Goal: Task Accomplishment & Management: Complete application form

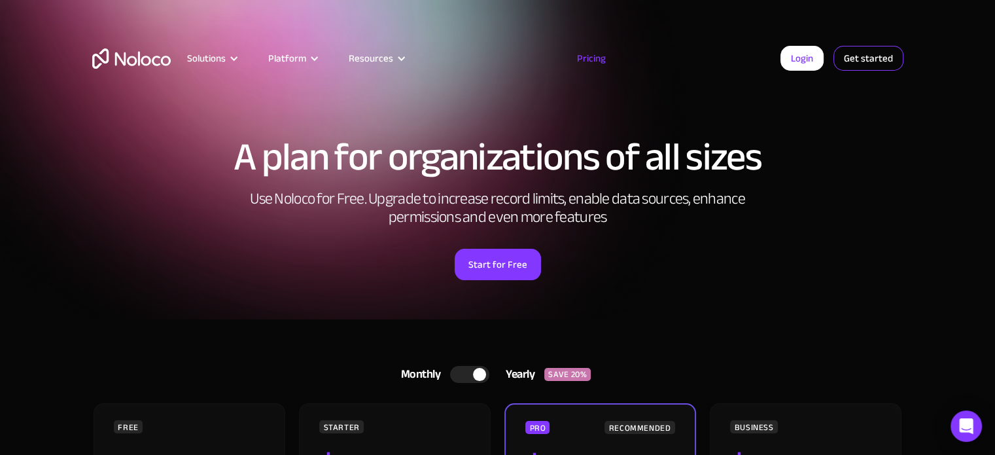
click at [872, 58] on link "Get started" at bounding box center [868, 58] width 70 height 25
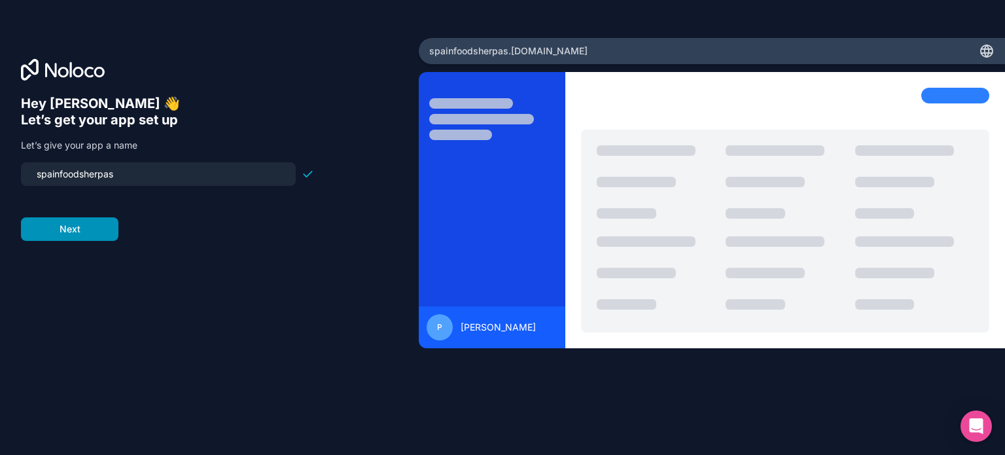
click at [77, 232] on button "Next" at bounding box center [69, 229] width 97 height 24
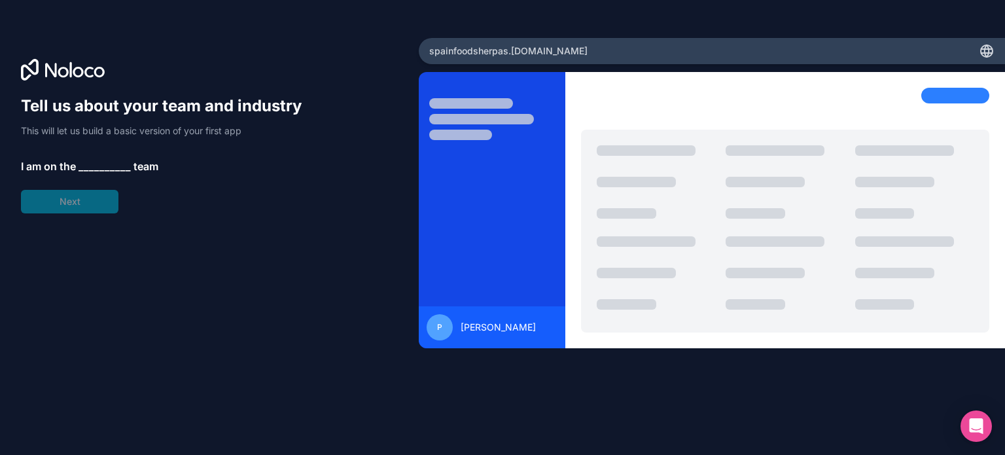
click at [109, 158] on span "__________" at bounding box center [104, 166] width 52 height 16
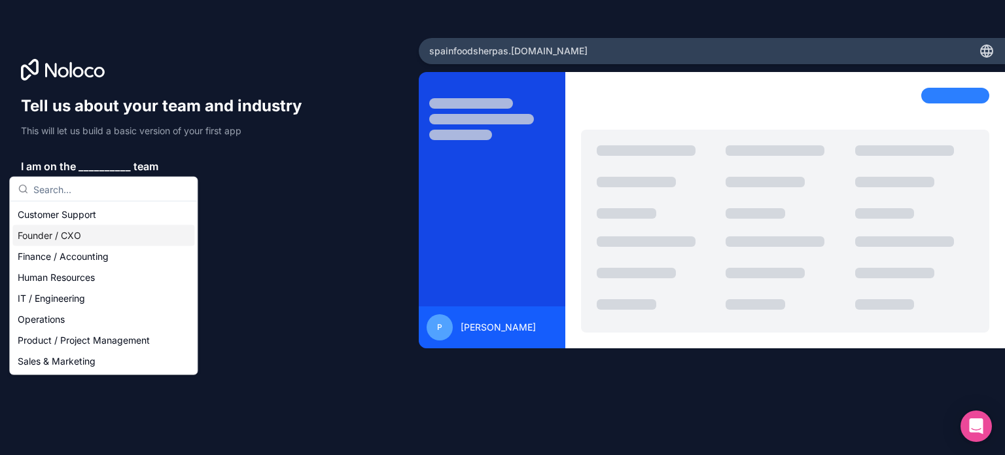
click at [50, 234] on div "Founder / CXO" at bounding box center [103, 235] width 182 height 21
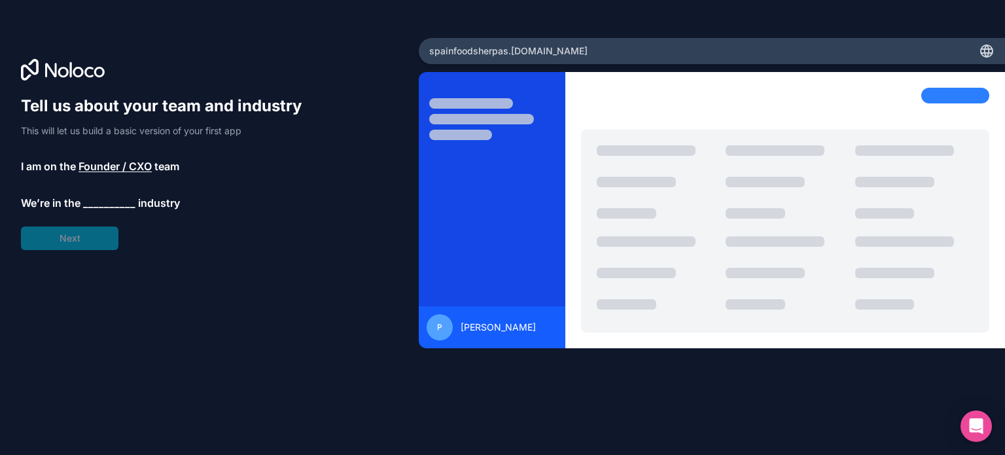
click at [109, 201] on span "__________" at bounding box center [109, 203] width 52 height 16
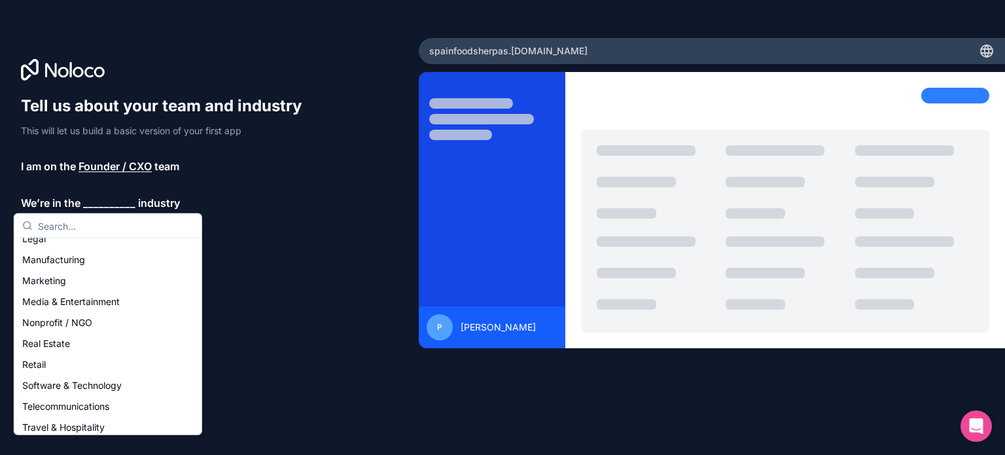
scroll to position [269, 0]
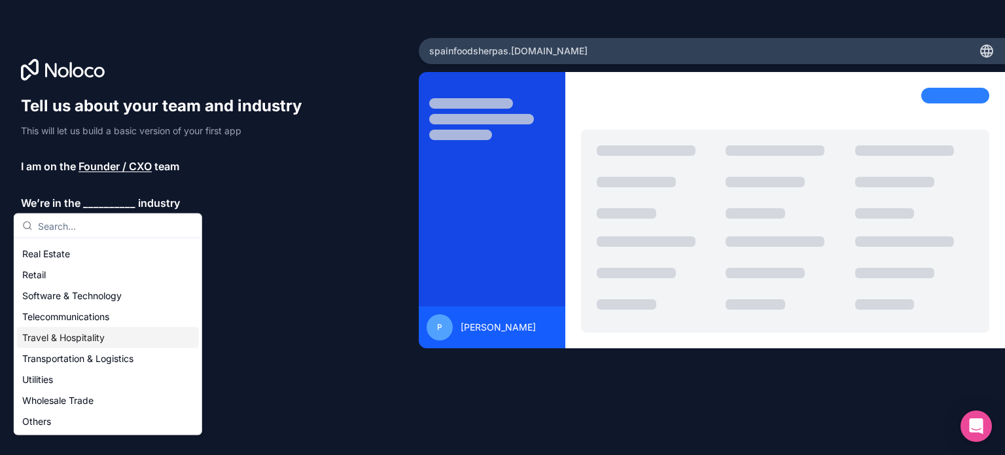
click at [75, 334] on div "Travel & Hospitality" at bounding box center [108, 337] width 182 height 21
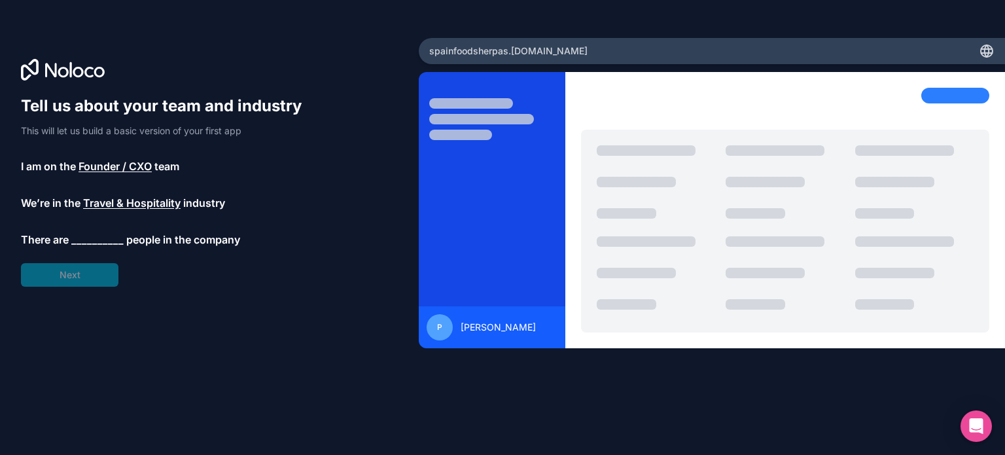
click at [103, 232] on span "__________" at bounding box center [97, 240] width 52 height 16
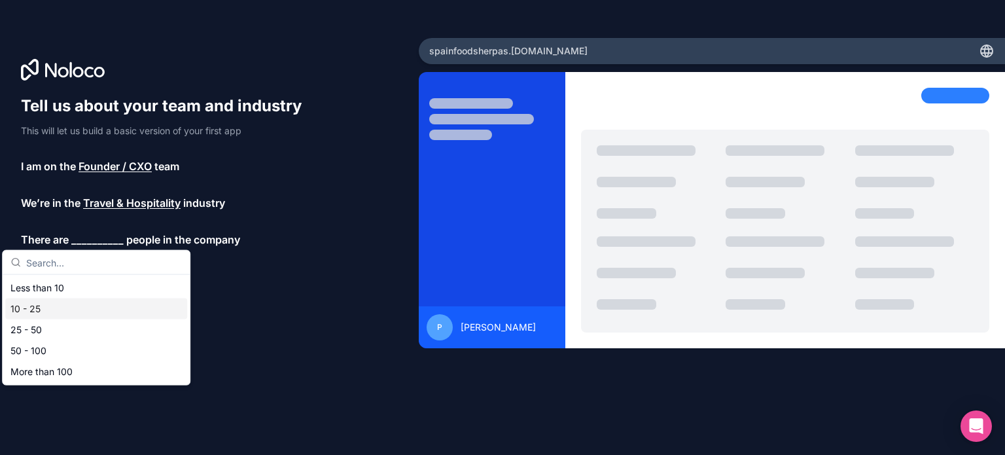
click at [33, 308] on div "10 - 25" at bounding box center [96, 308] width 182 height 21
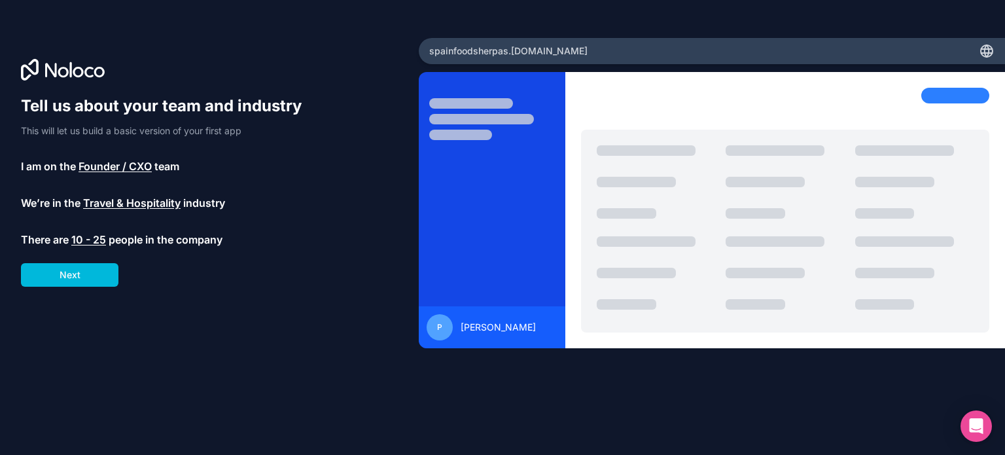
click at [78, 261] on div "Tell us about your team and industry This will let us build a basic version of …" at bounding box center [167, 190] width 293 height 191
click at [99, 281] on button "Next" at bounding box center [69, 275] width 97 height 24
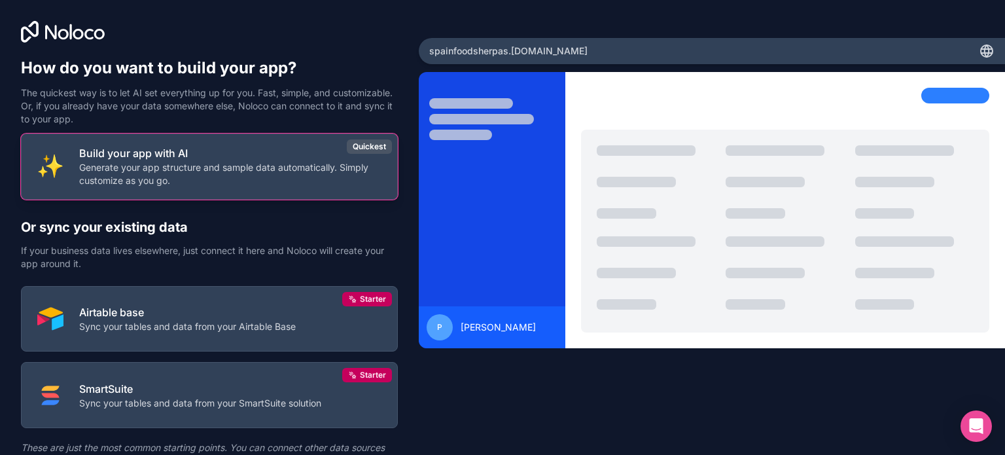
click at [138, 167] on p "Generate your app structure and sample data automatically. Simply customize as …" at bounding box center [230, 174] width 302 height 26
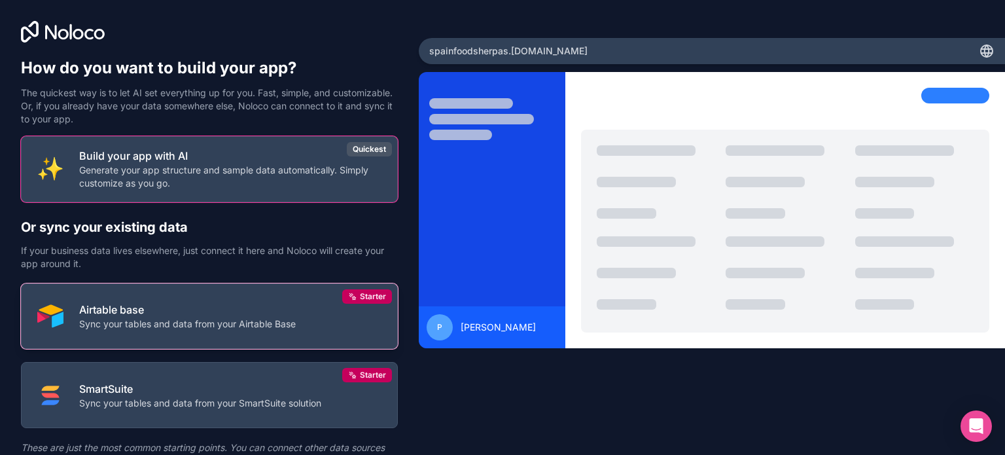
scroll to position [61, 0]
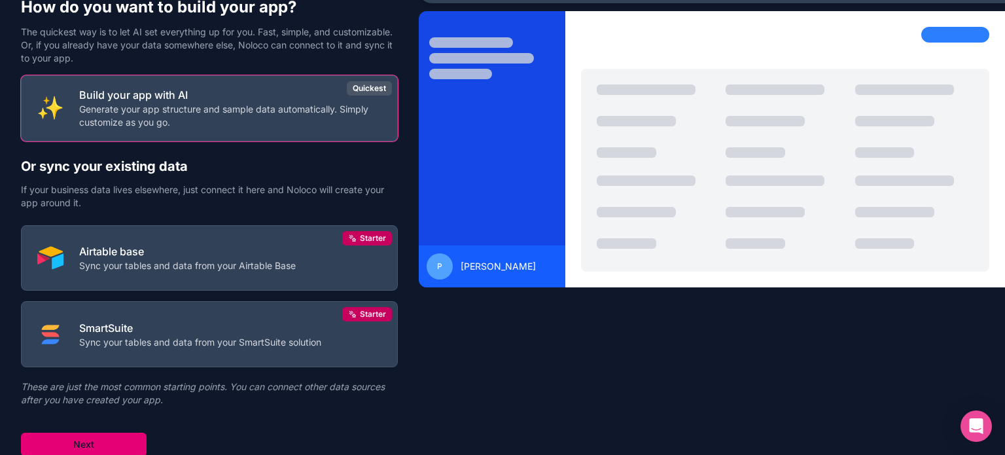
click at [117, 440] on button "Next" at bounding box center [84, 444] width 126 height 24
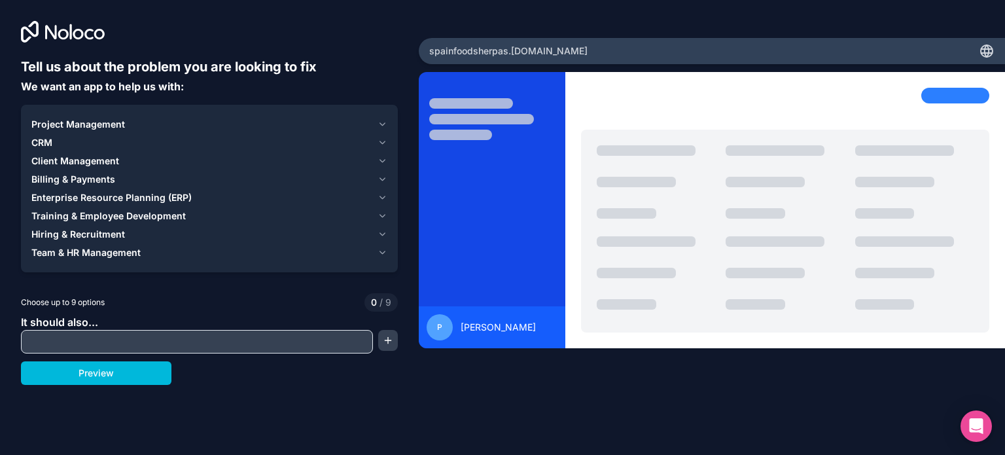
click at [376, 258] on button "Team & HR Management" at bounding box center [209, 252] width 356 height 18
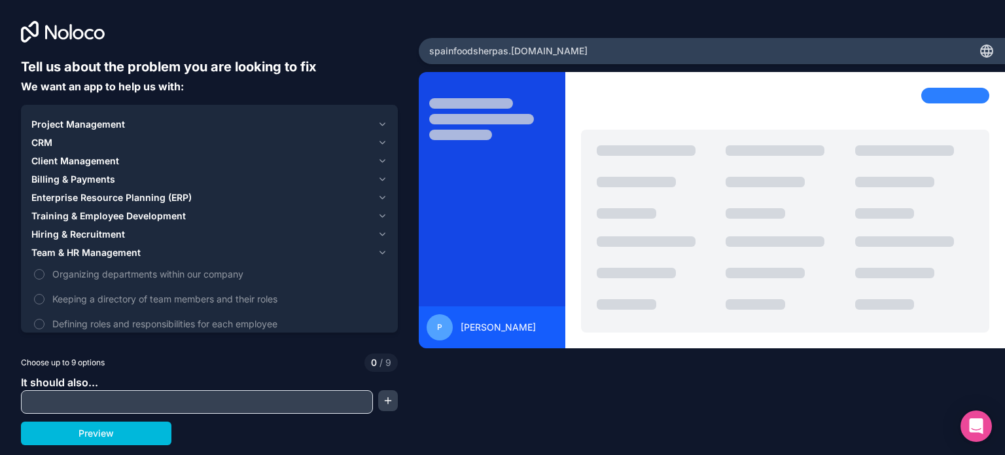
click at [382, 122] on icon "button" at bounding box center [382, 124] width 10 height 10
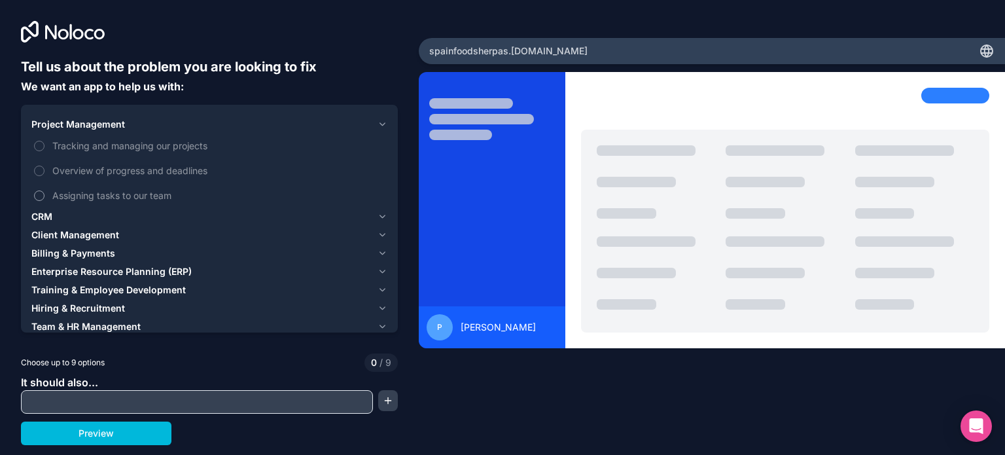
click at [34, 198] on label "Assigning tasks to our team" at bounding box center [209, 195] width 356 height 24
click at [34, 198] on button "Assigning tasks to our team" at bounding box center [39, 195] width 10 height 10
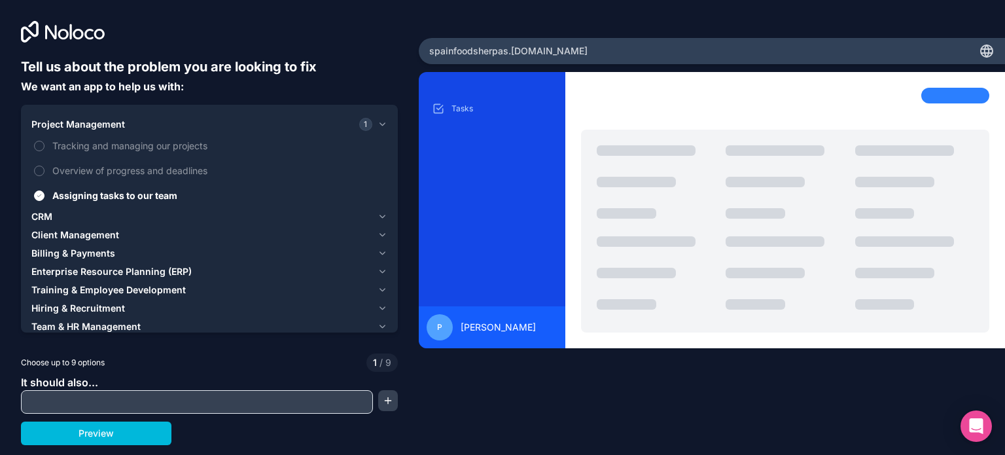
click at [379, 217] on icon "button" at bounding box center [382, 216] width 10 height 10
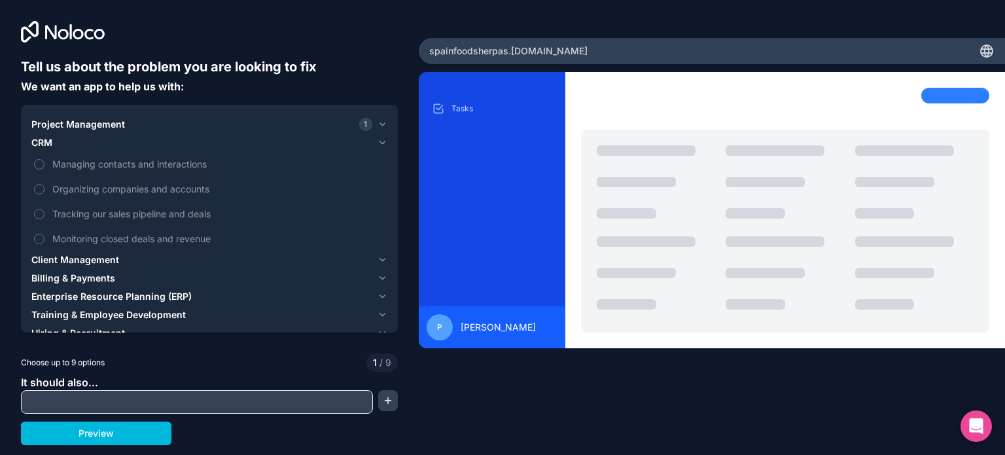
click at [382, 146] on icon "button" at bounding box center [382, 142] width 10 height 10
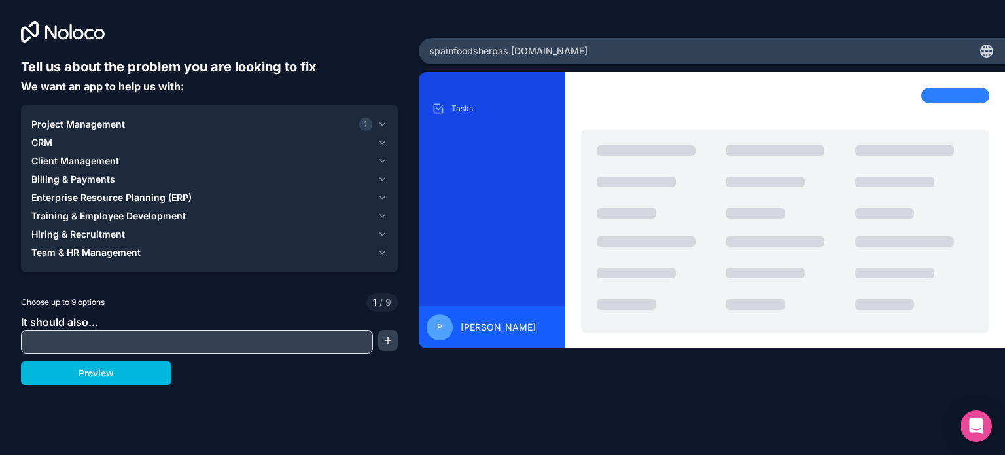
click at [115, 159] on span "Client Management" at bounding box center [75, 160] width 88 height 13
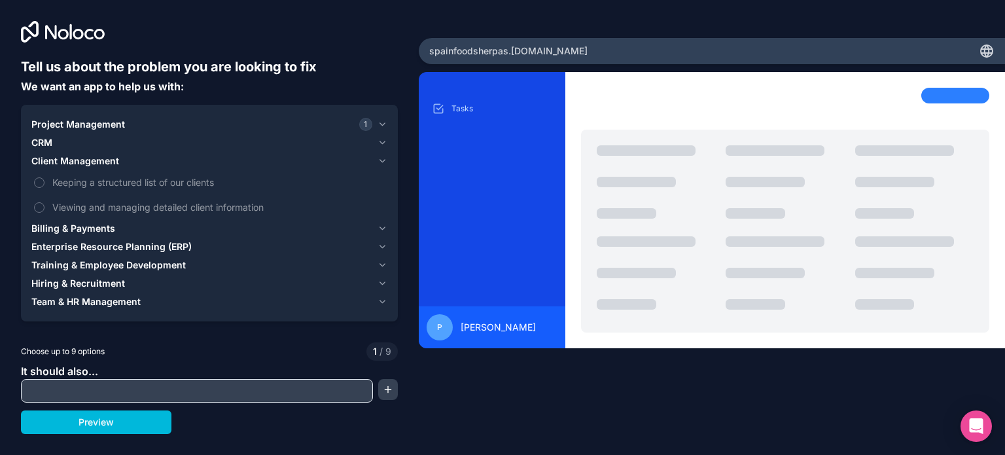
click at [113, 159] on span "Client Management" at bounding box center [75, 160] width 88 height 13
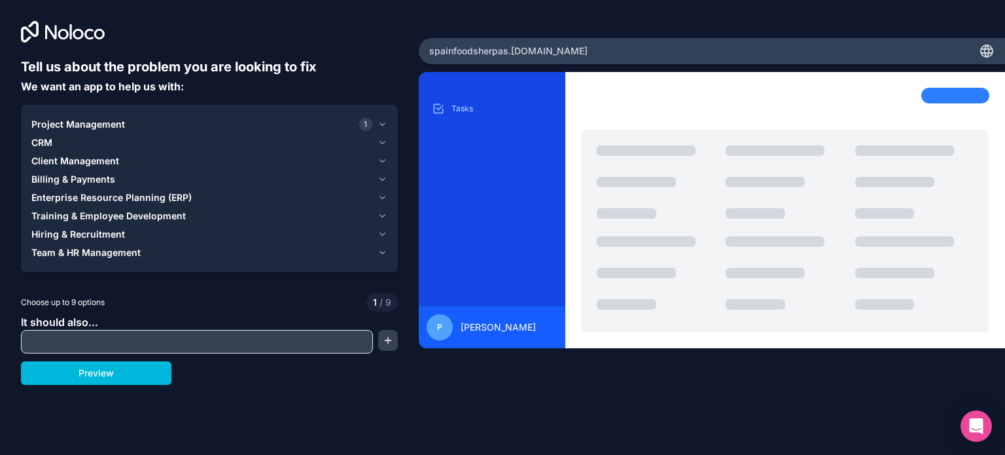
click at [105, 182] on span "Billing & Payments" at bounding box center [73, 179] width 84 height 13
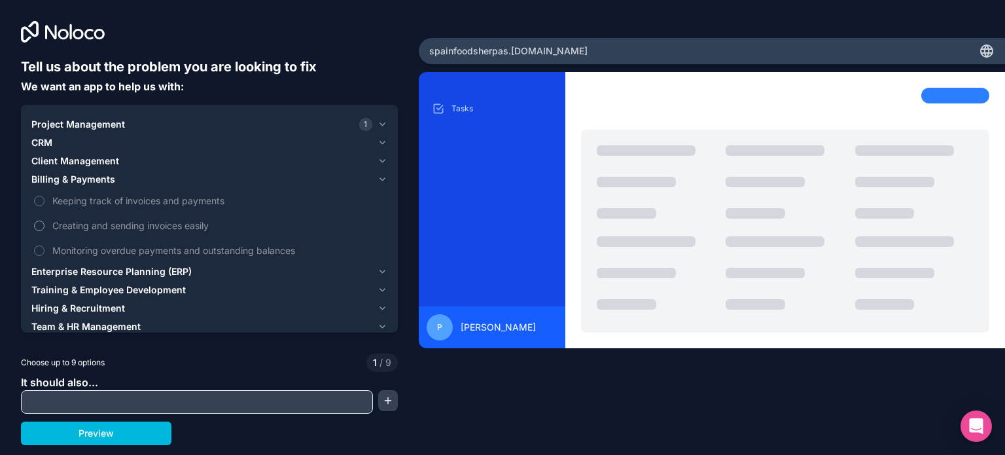
click at [43, 226] on button "Creating and sending invoices easily" at bounding box center [39, 225] width 10 height 10
click at [381, 179] on icon "button" at bounding box center [382, 179] width 10 height 10
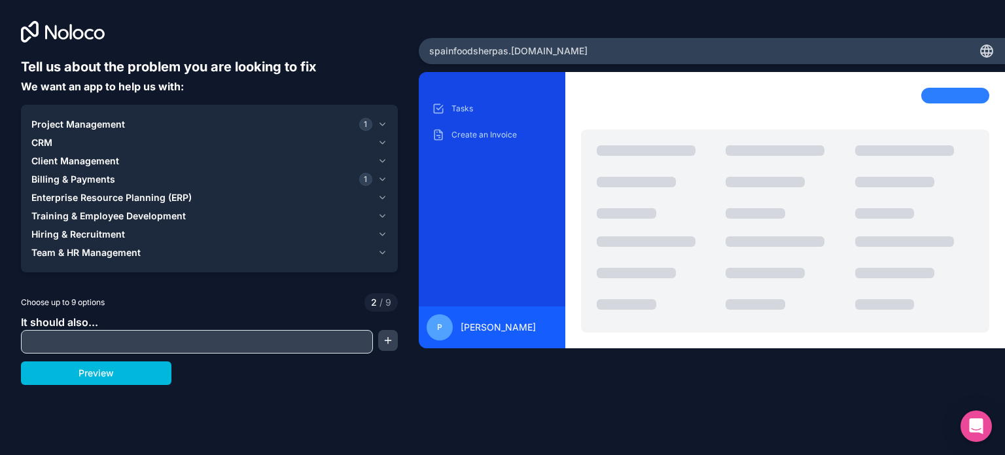
click at [165, 203] on span "Enterprise Resource Planning (ERP)" at bounding box center [111, 197] width 160 height 13
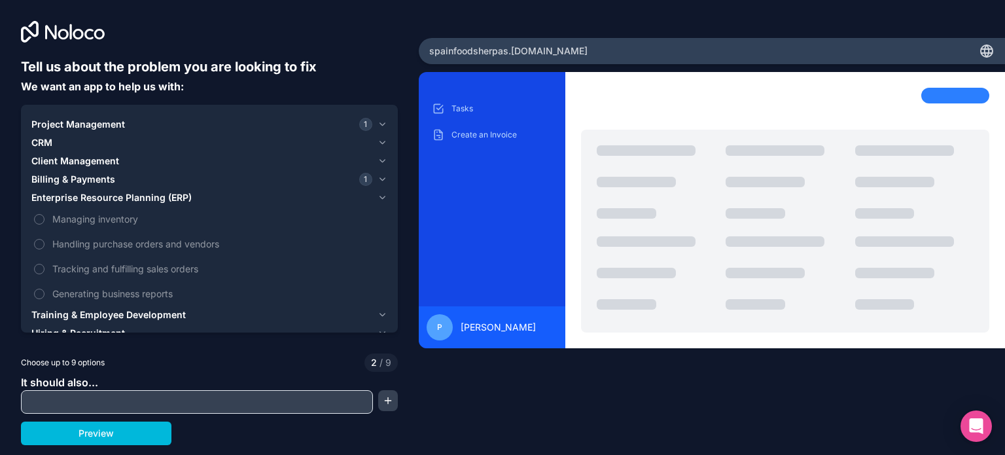
click at [167, 203] on span "Enterprise Resource Planning (ERP)" at bounding box center [111, 197] width 160 height 13
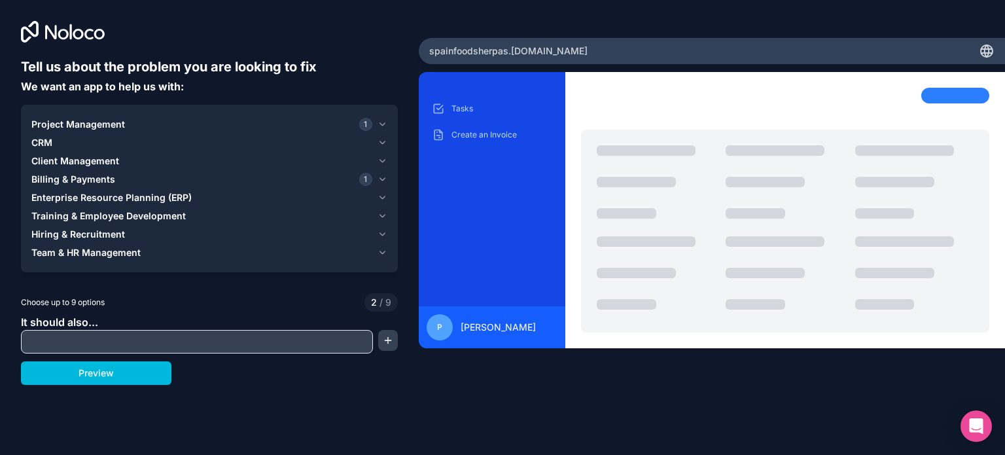
click at [151, 214] on span "Training & Employee Development" at bounding box center [108, 215] width 154 height 13
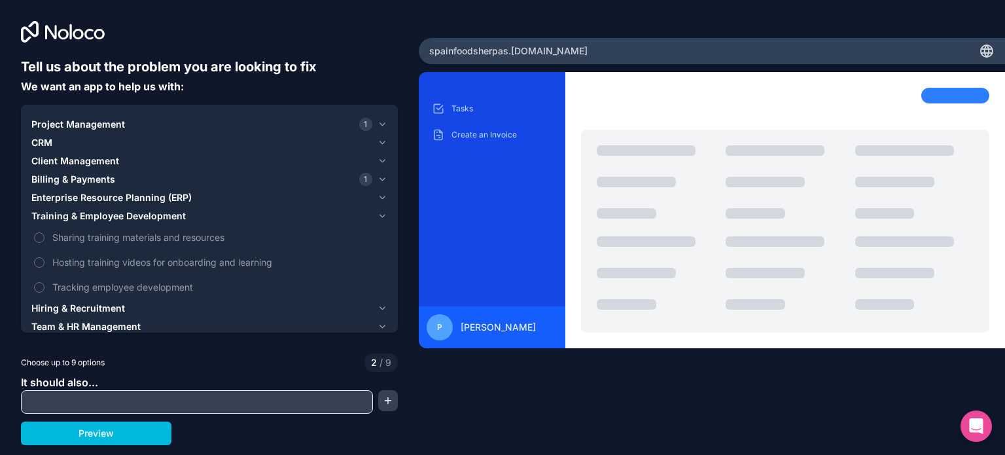
click at [151, 214] on span "Training & Employee Development" at bounding box center [108, 215] width 154 height 13
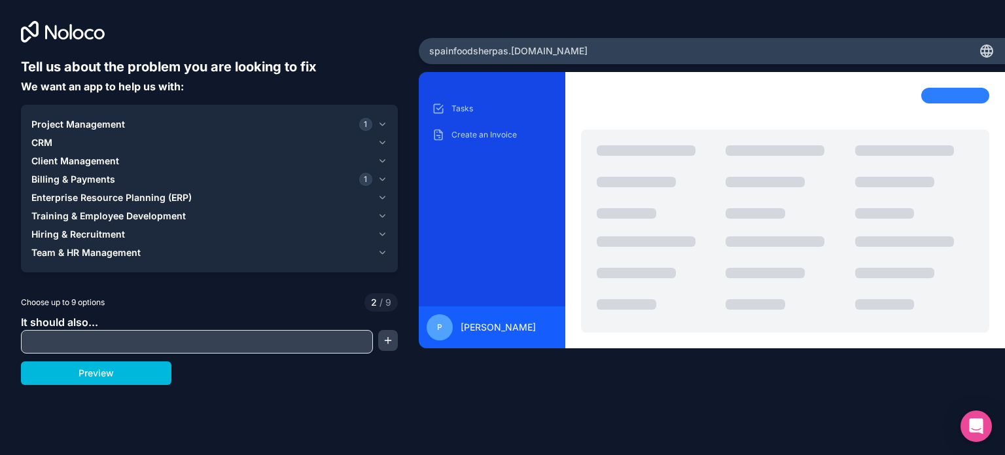
click at [86, 232] on span "Hiring & Recruitment" at bounding box center [78, 234] width 94 height 13
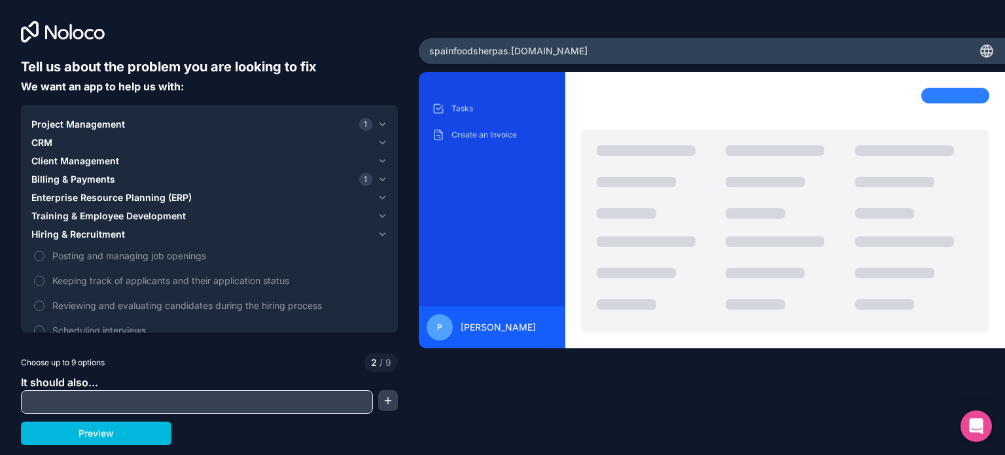
click at [117, 239] on span "Hiring & Recruitment" at bounding box center [78, 234] width 94 height 13
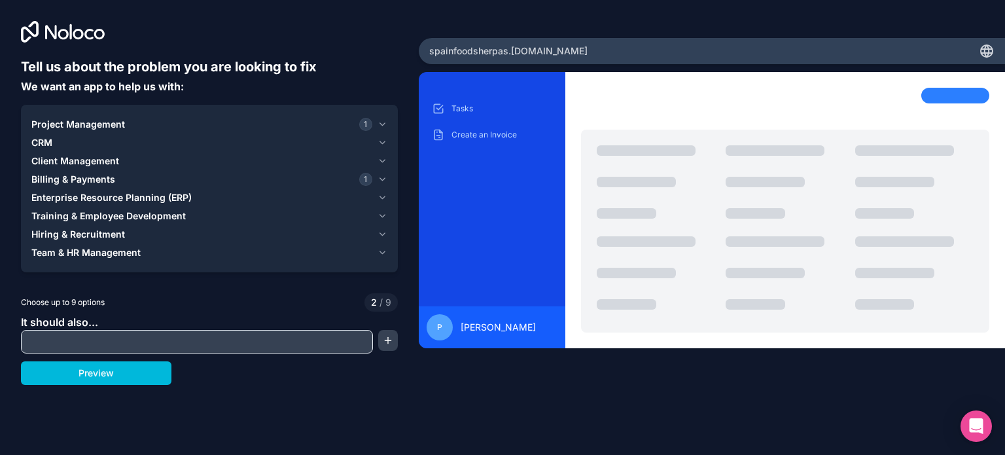
click at [119, 252] on span "Team & HR Management" at bounding box center [85, 252] width 109 height 13
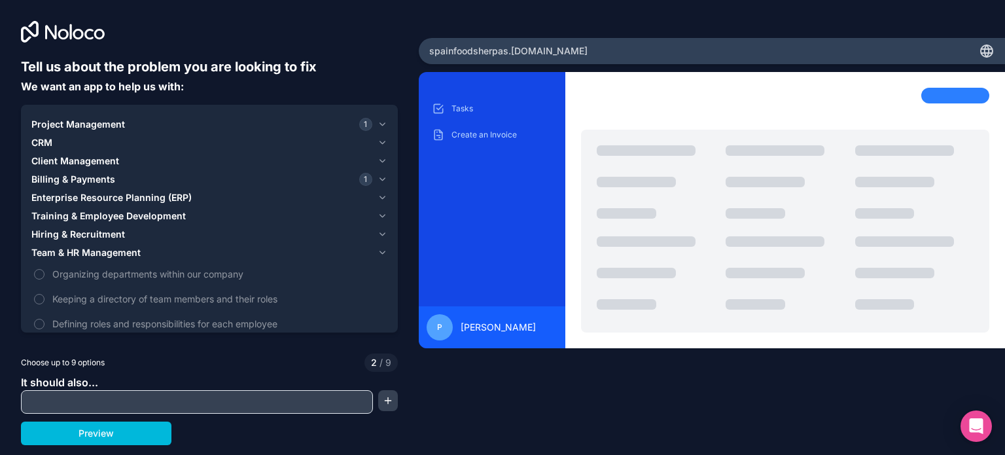
click at [230, 404] on input "text" at bounding box center [196, 401] width 345 height 18
click at [141, 436] on button "Preview" at bounding box center [96, 433] width 150 height 24
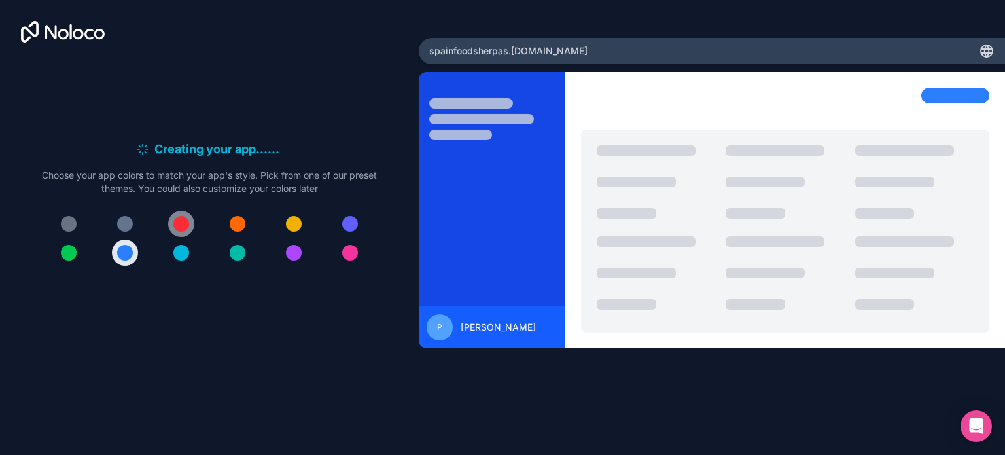
click at [175, 218] on div at bounding box center [181, 224] width 16 height 16
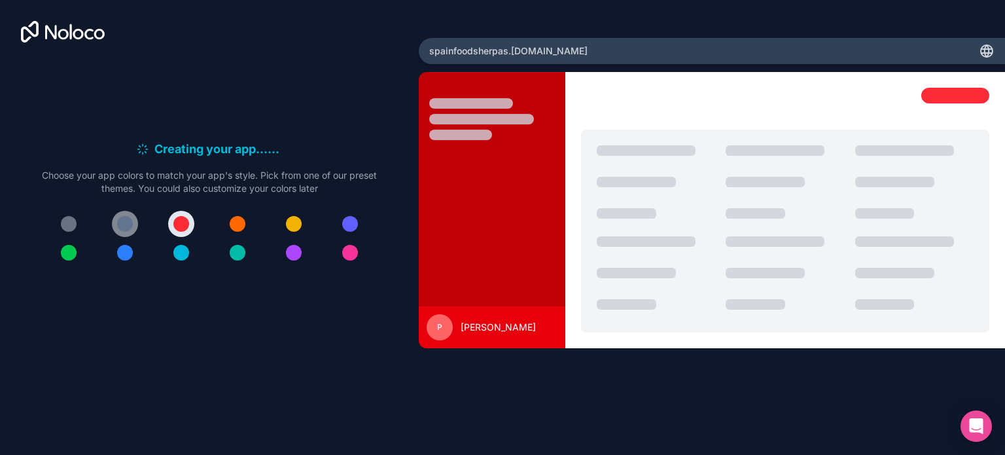
click at [130, 227] on div at bounding box center [125, 224] width 16 height 16
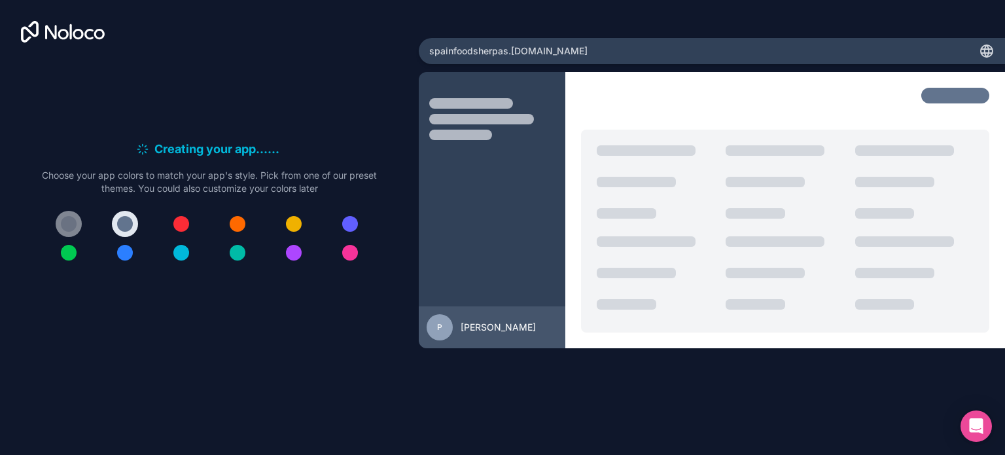
click at [63, 227] on div at bounding box center [69, 224] width 16 height 16
click at [69, 253] on div at bounding box center [69, 253] width 16 height 16
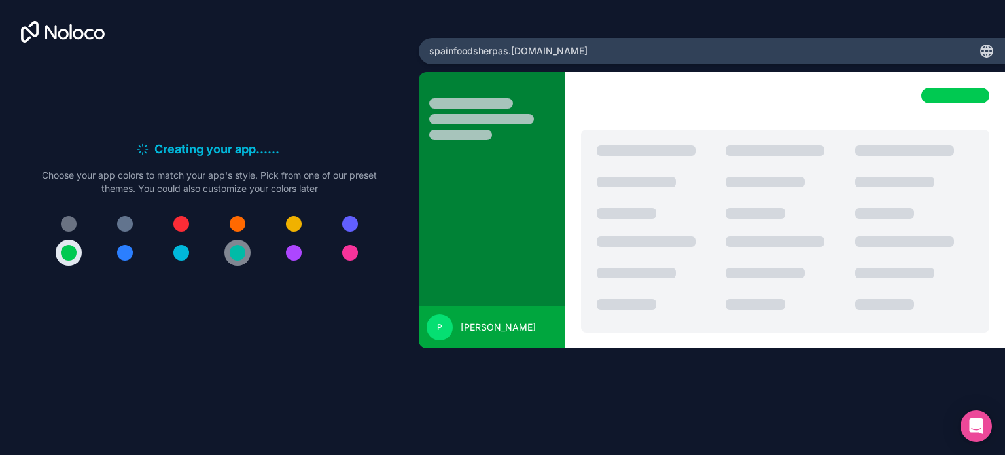
click at [245, 256] on button at bounding box center [237, 252] width 26 height 26
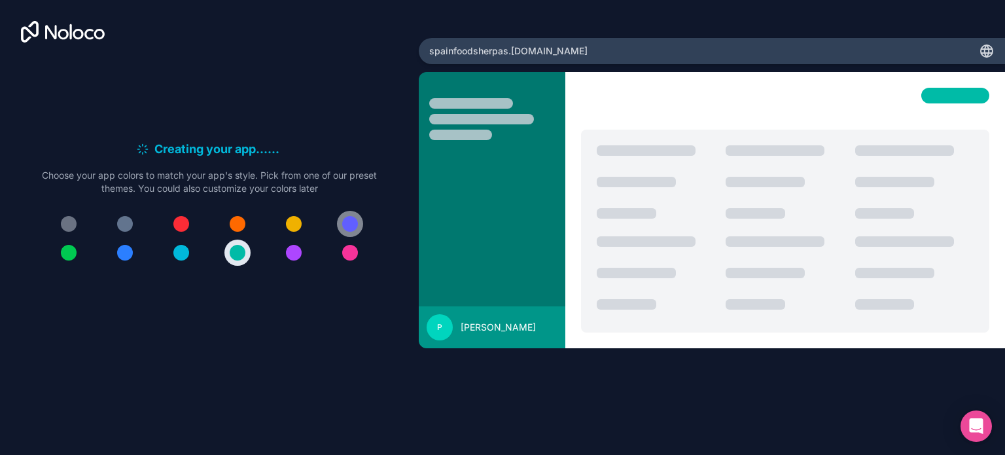
click at [342, 227] on button at bounding box center [350, 224] width 26 height 26
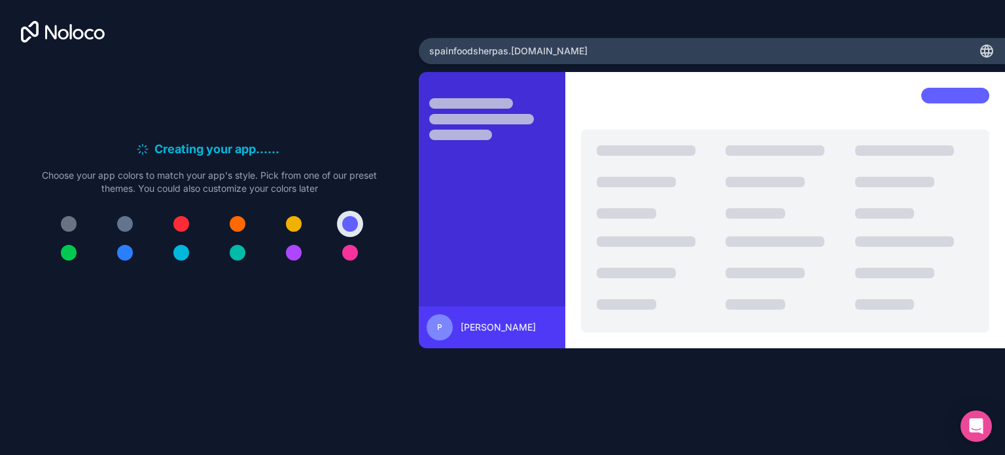
click at [198, 252] on div at bounding box center [209, 238] width 335 height 55
click at [188, 253] on div at bounding box center [181, 253] width 16 height 16
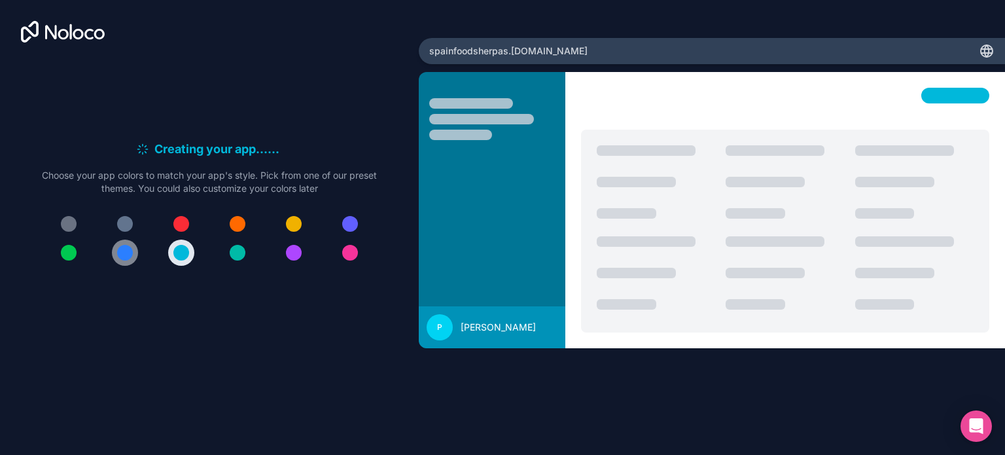
click at [126, 251] on div at bounding box center [125, 253] width 16 height 16
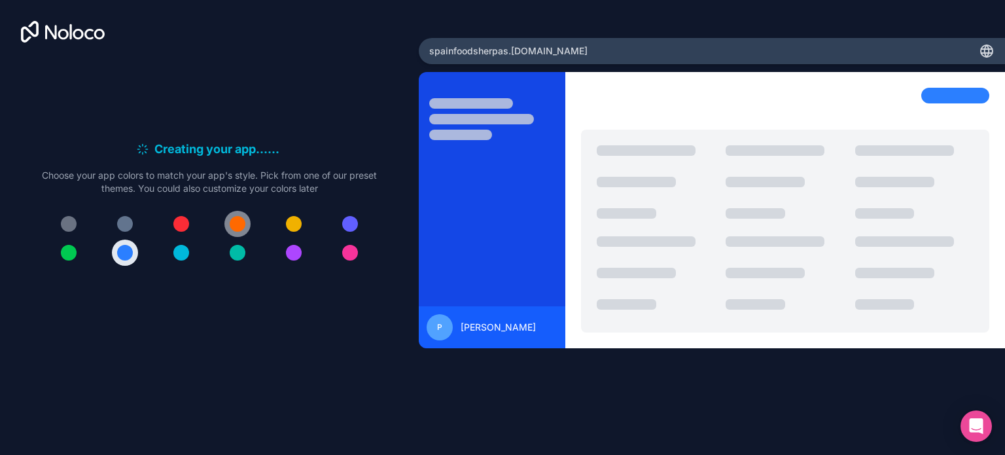
click at [226, 226] on button at bounding box center [237, 224] width 26 height 26
